Goal: Find contact information: Find contact information

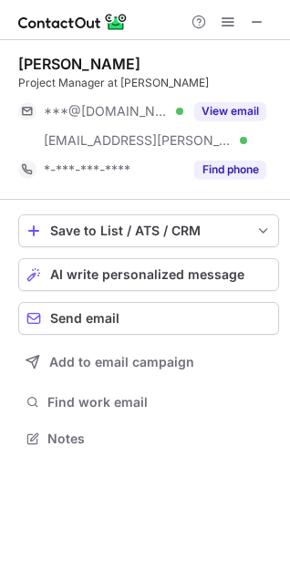
scroll to position [426, 290]
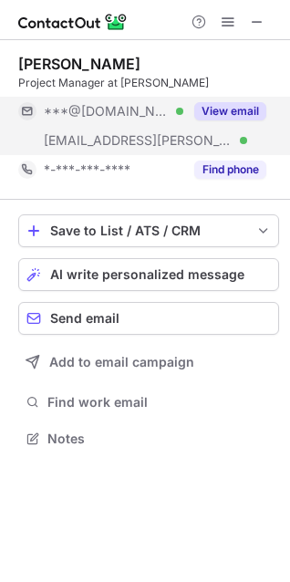
click at [243, 103] on button "View email" at bounding box center [230, 111] width 72 height 18
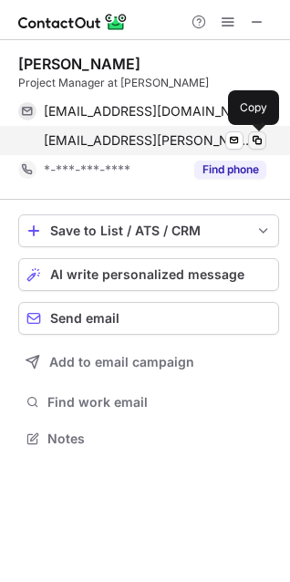
click at [254, 141] on span at bounding box center [257, 140] width 15 height 15
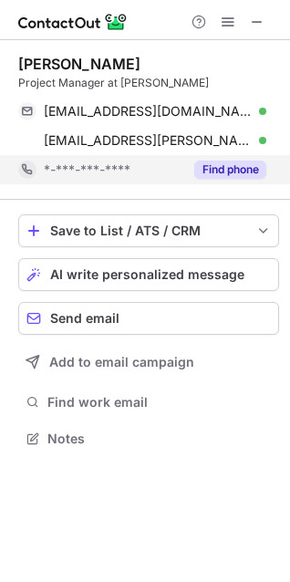
click at [250, 173] on button "Find phone" at bounding box center [230, 169] width 72 height 18
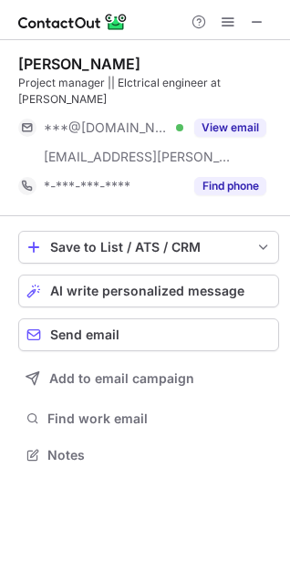
scroll to position [442, 290]
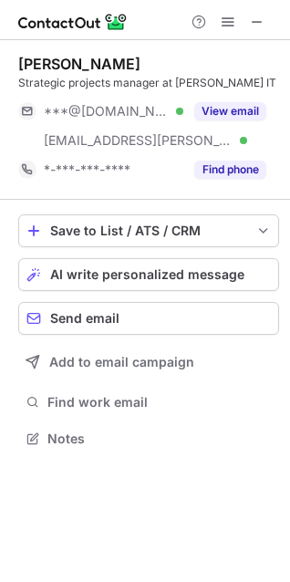
scroll to position [442, 290]
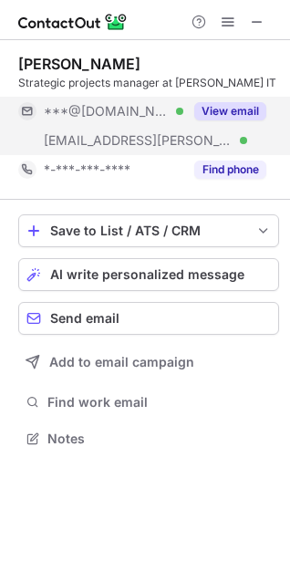
click at [235, 120] on button "View email" at bounding box center [230, 111] width 72 height 18
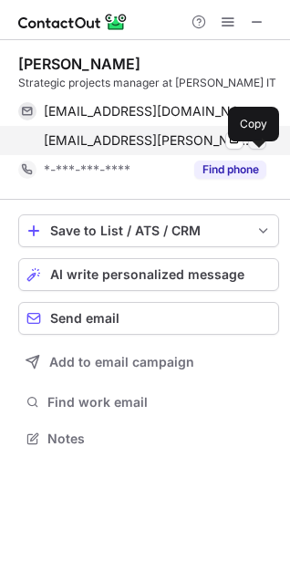
click at [256, 148] on span at bounding box center [257, 140] width 15 height 15
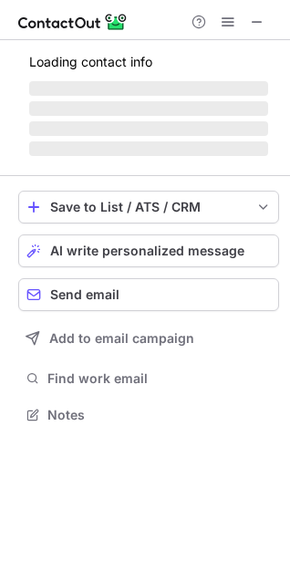
scroll to position [426, 290]
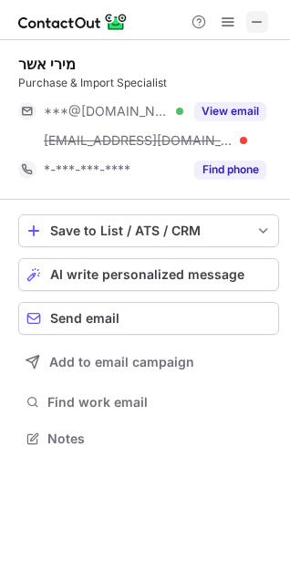
click at [250, 17] on span at bounding box center [257, 22] width 15 height 15
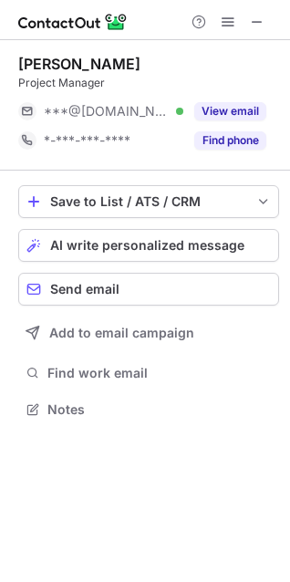
scroll to position [397, 290]
click at [264, 20] on button at bounding box center [257, 22] width 22 height 22
